Goal: Check status

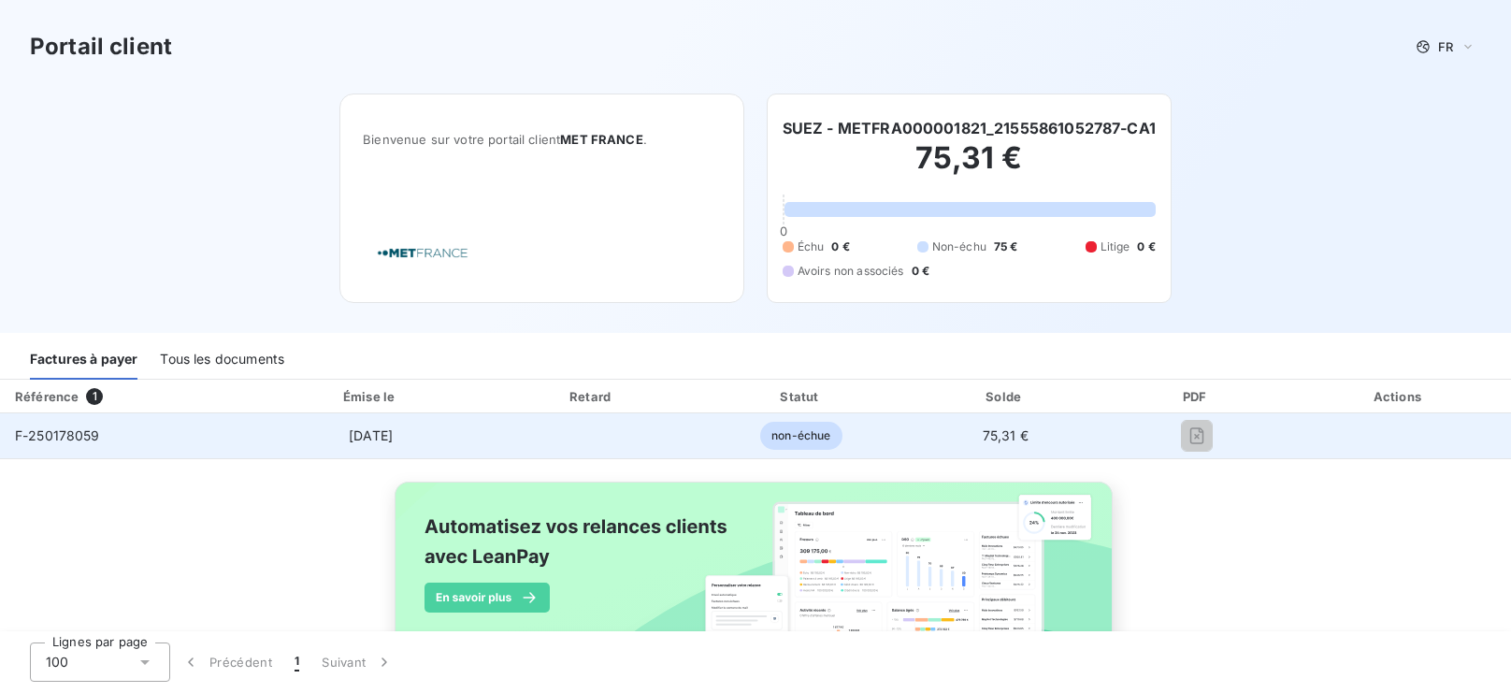
click at [66, 436] on span "F-250178059" at bounding box center [57, 435] width 85 height 16
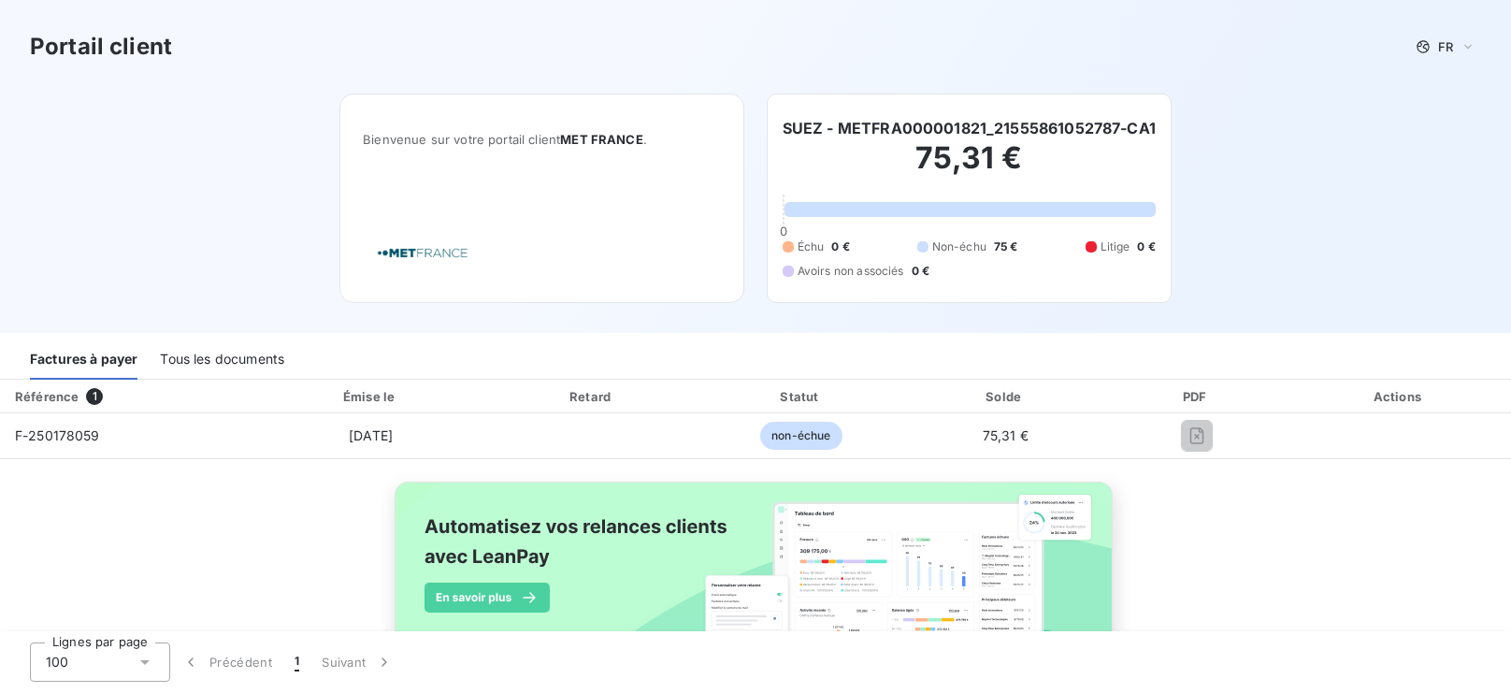
click at [221, 484] on div "Référence 1 Émise le Retard Statut Solde PDF Actions F-250178059 3 sept. 2025 n…" at bounding box center [755, 546] width 1511 height 332
